Goal: Information Seeking & Learning: Learn about a topic

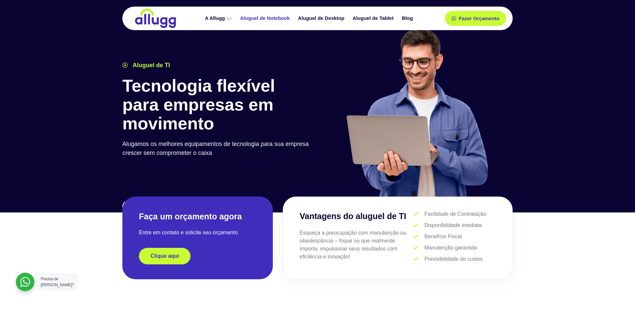
click at [277, 17] on link "Aluguel de Notebook" at bounding box center [266, 19] width 58 height 12
click at [227, 19] on icon at bounding box center [229, 18] width 5 height 5
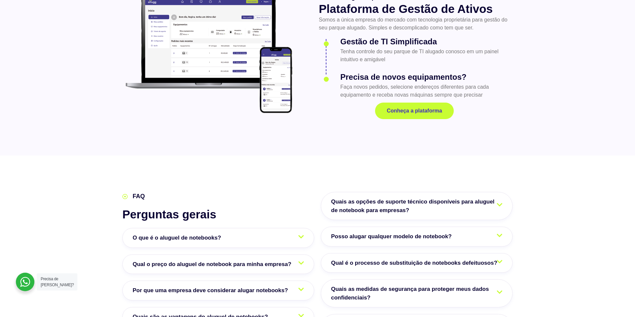
scroll to position [796, 0]
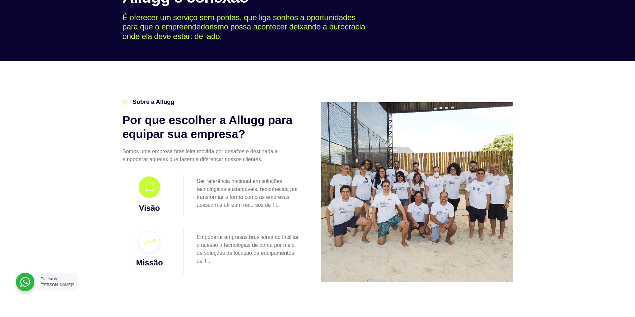
scroll to position [77, 0]
